Goal: Navigation & Orientation: Find specific page/section

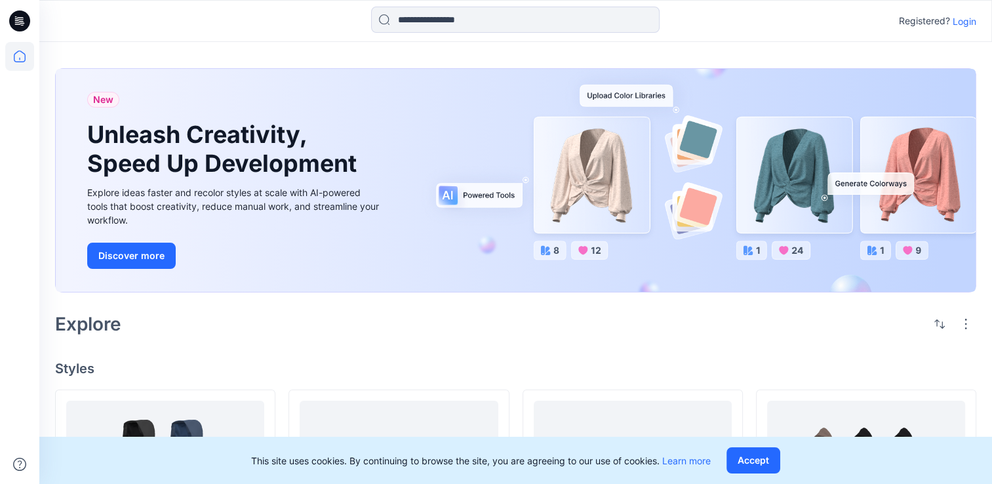
click at [505, 334] on div "Explore" at bounding box center [516, 323] width 922 height 31
click at [967, 17] on p "Login" at bounding box center [965, 21] width 24 height 14
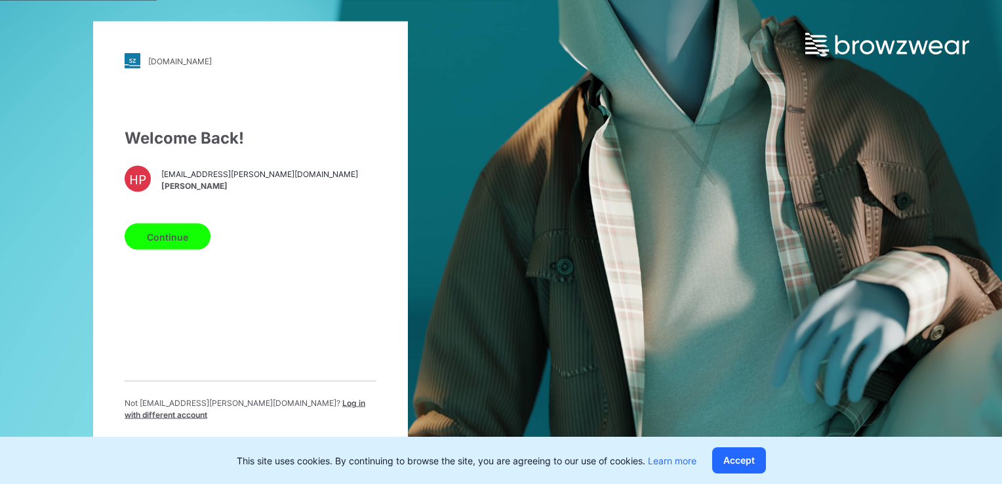
click at [175, 235] on button "Continue" at bounding box center [168, 237] width 86 height 26
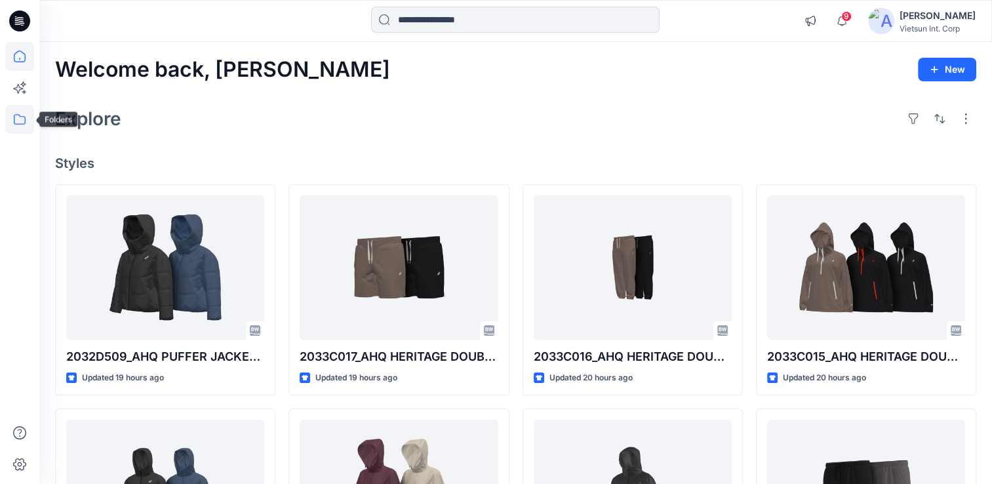
click at [16, 119] on icon at bounding box center [19, 119] width 29 height 29
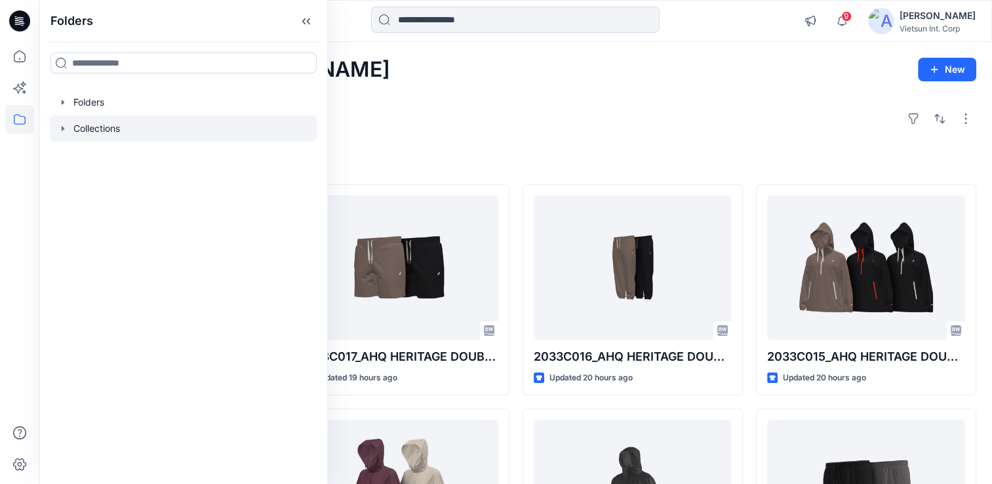
click at [93, 136] on div at bounding box center [184, 128] width 268 height 26
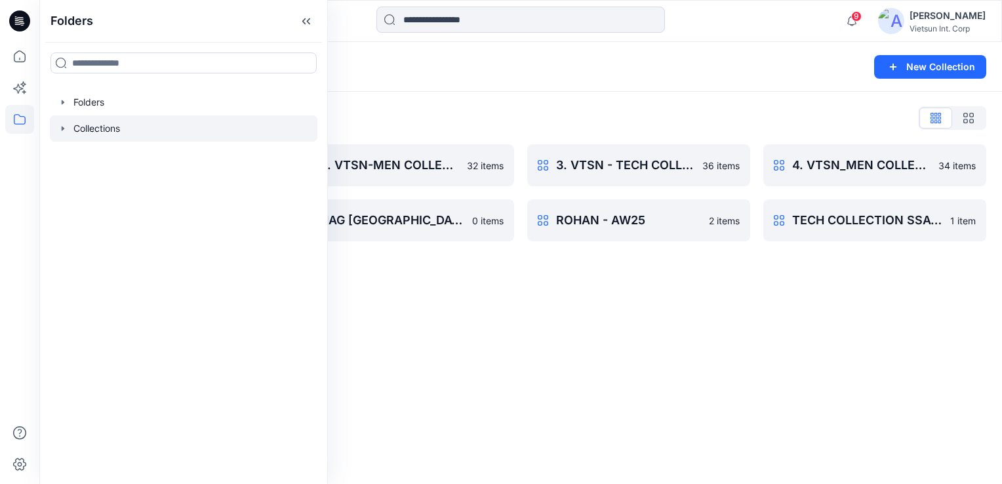
click at [500, 311] on div "Collections New Collection Collections List 1. VTSN - TECH COLLECTION SSAW25 17…" at bounding box center [520, 263] width 963 height 442
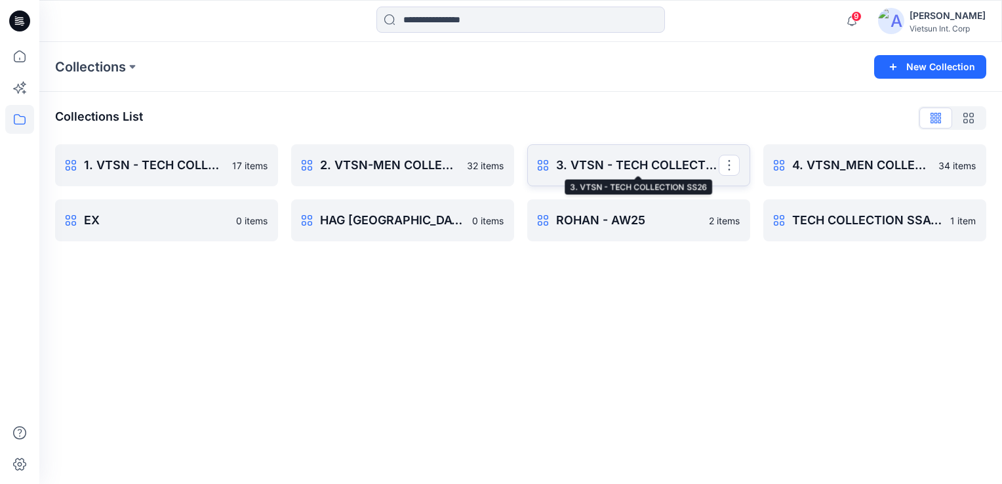
click at [630, 162] on p "3. VTSN - TECH COLLECTION SS26" at bounding box center [637, 165] width 163 height 18
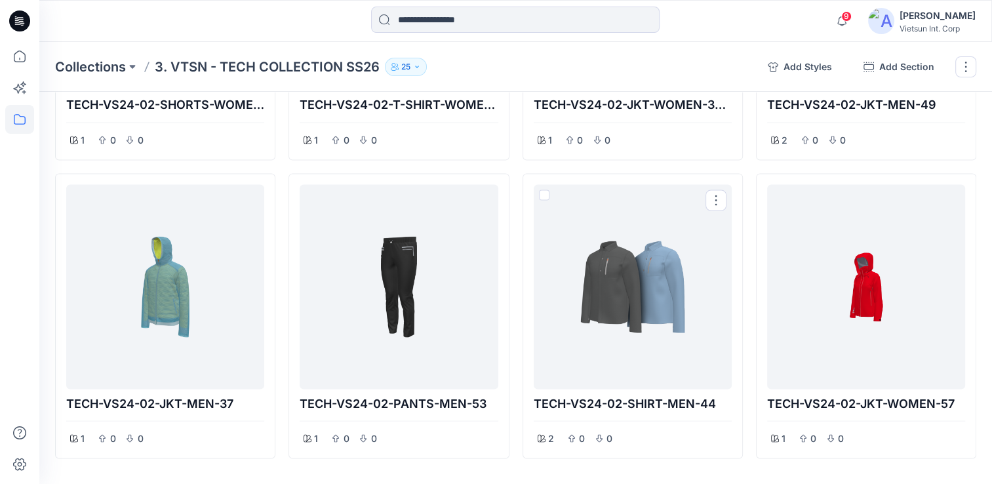
scroll to position [2397, 0]
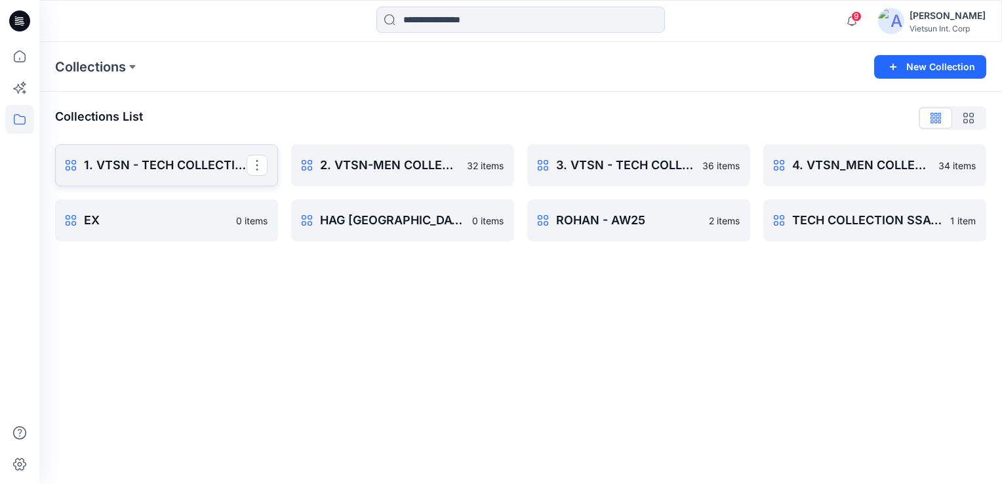
click at [186, 159] on p "1. VTSN - TECH COLLECTION SSAW25" at bounding box center [165, 165] width 163 height 18
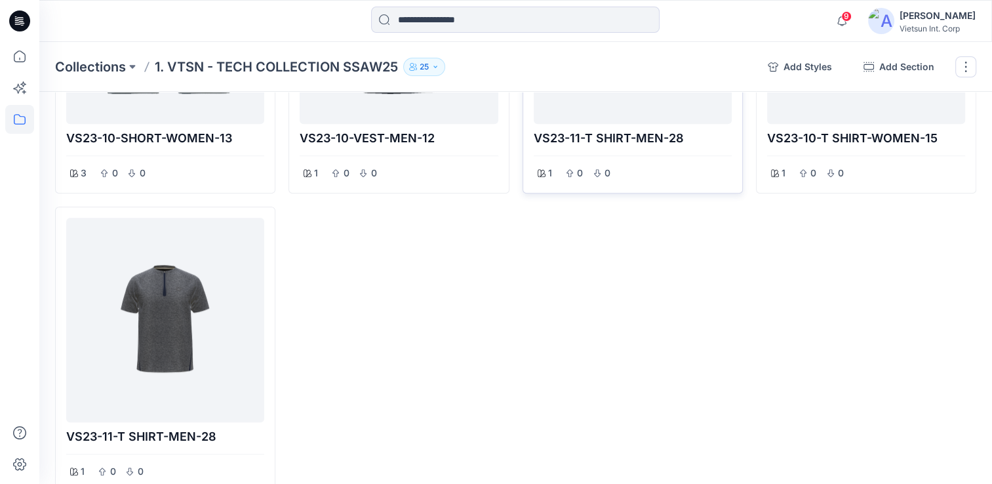
scroll to position [1305, 0]
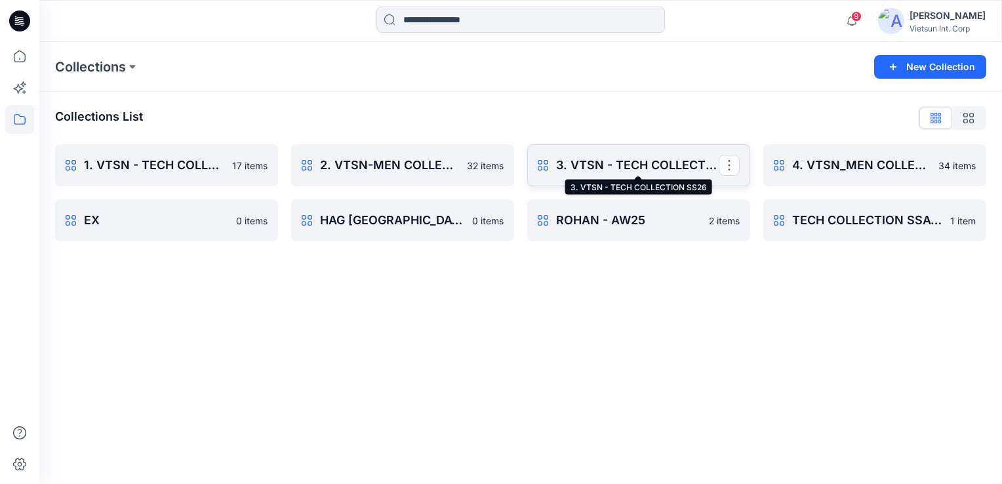
click at [666, 166] on p "3. VTSN - TECH COLLECTION SS26" at bounding box center [637, 165] width 163 height 18
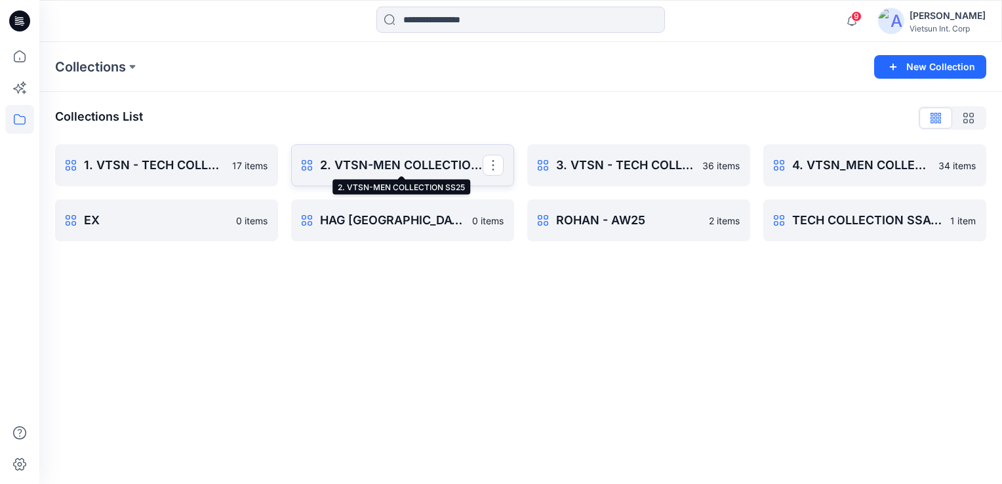
click at [390, 156] on p "2. VTSN-MEN COLLECTION SS25" at bounding box center [401, 165] width 163 height 18
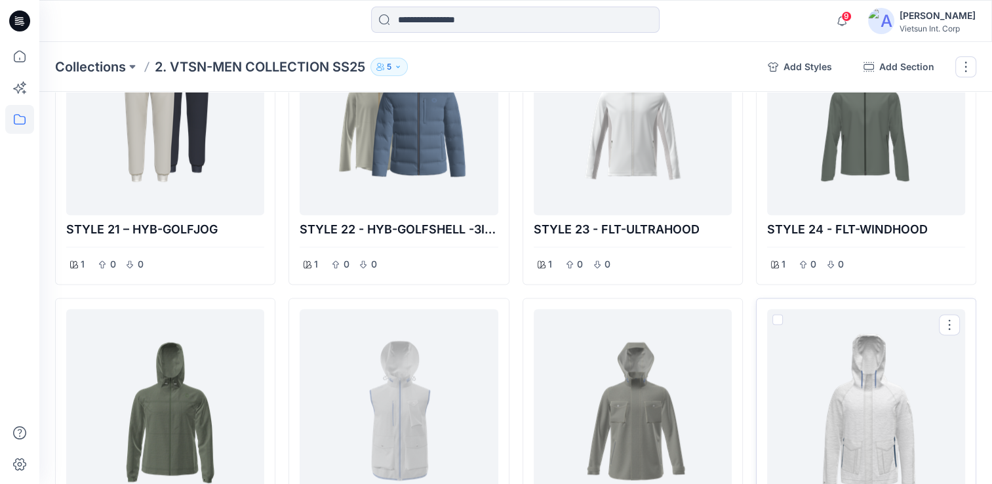
scroll to position [2099, 0]
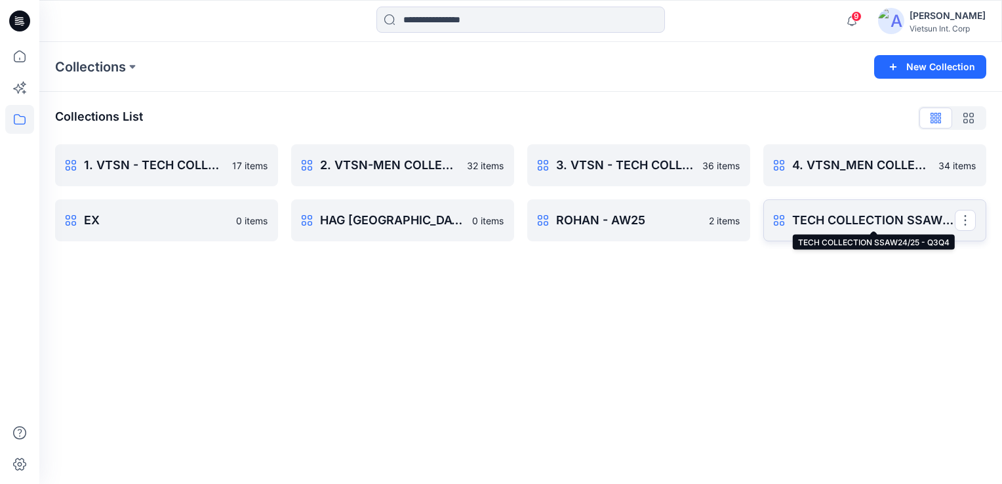
click at [851, 224] on p "TECH COLLECTION SSAW24/25 - Q3Q4" at bounding box center [873, 220] width 163 height 18
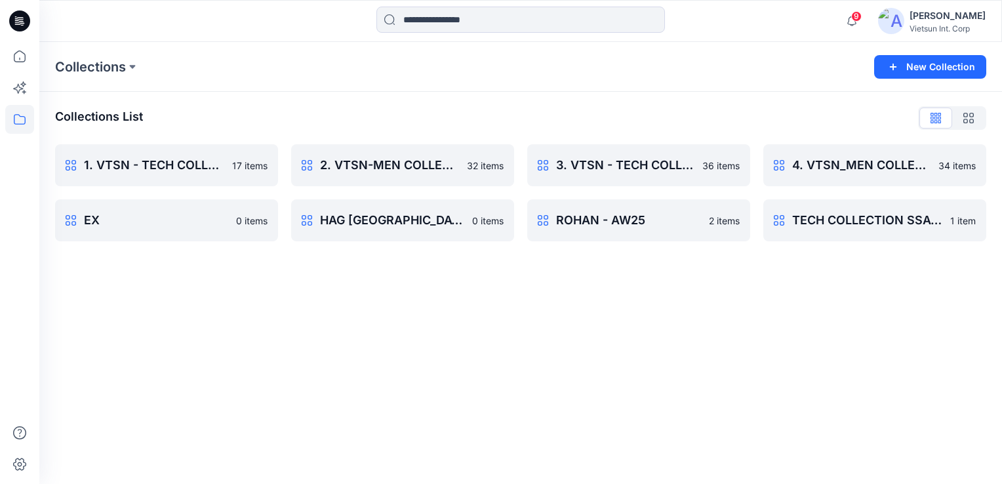
click at [485, 382] on div "Collections New Collection Collections List 1. VTSN - TECH COLLECTION SSAW25 17…" at bounding box center [520, 263] width 963 height 442
click at [488, 115] on div "Collections List" at bounding box center [520, 118] width 931 height 21
click at [661, 405] on div "Collections New Collection Collections List 1. VTSN - TECH COLLECTION SSAW25 17…" at bounding box center [520, 263] width 963 height 442
